Goal: Find specific page/section: Find specific page/section

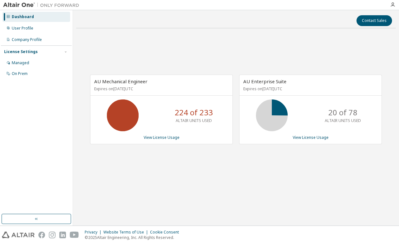
click at [183, 51] on div "AU Mechanical Engineer Expires on December 20, 2025 UTC 224 of 233 ALTAIR UNITS…" at bounding box center [236, 112] width 320 height 158
